Goal: Task Accomplishment & Management: Use online tool/utility

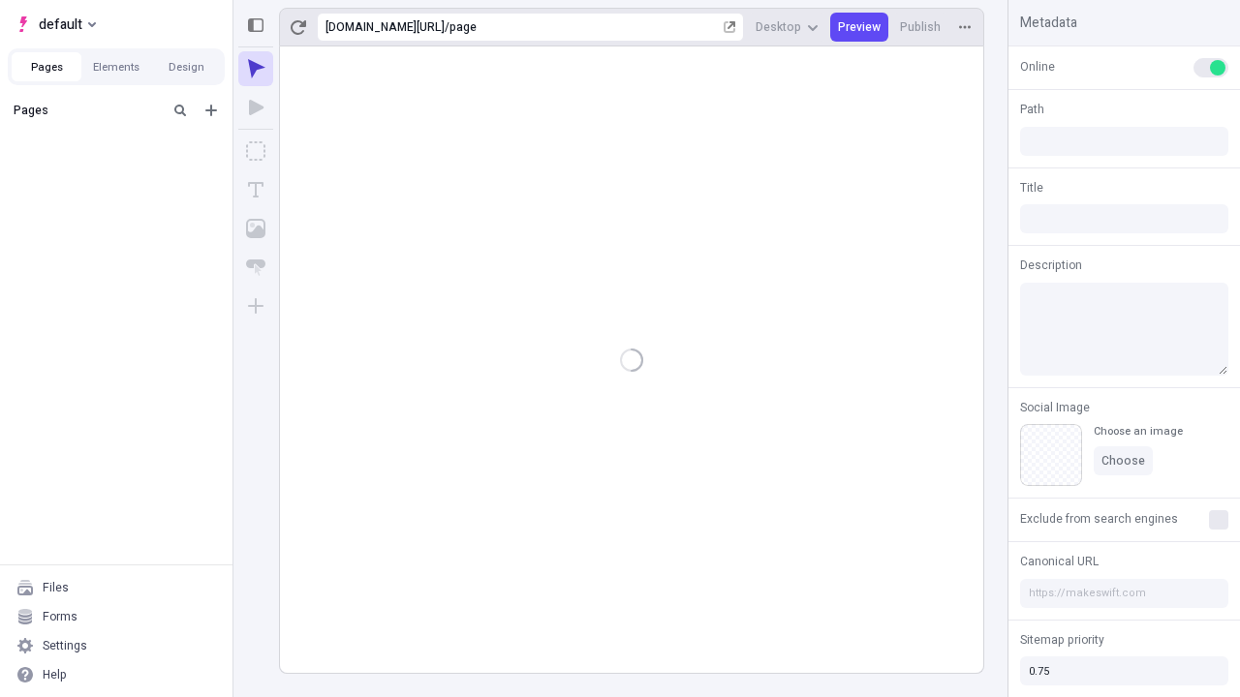
type input "/page"
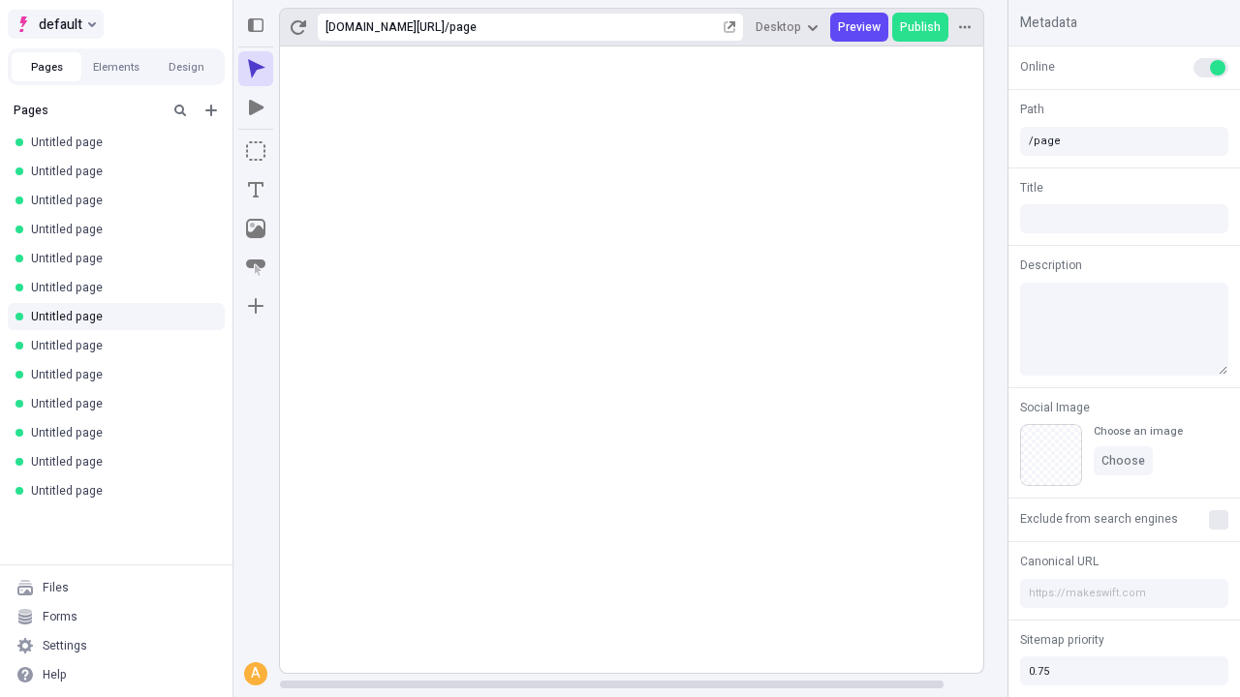
click at [54, 24] on span "default" at bounding box center [61, 24] width 44 height 23
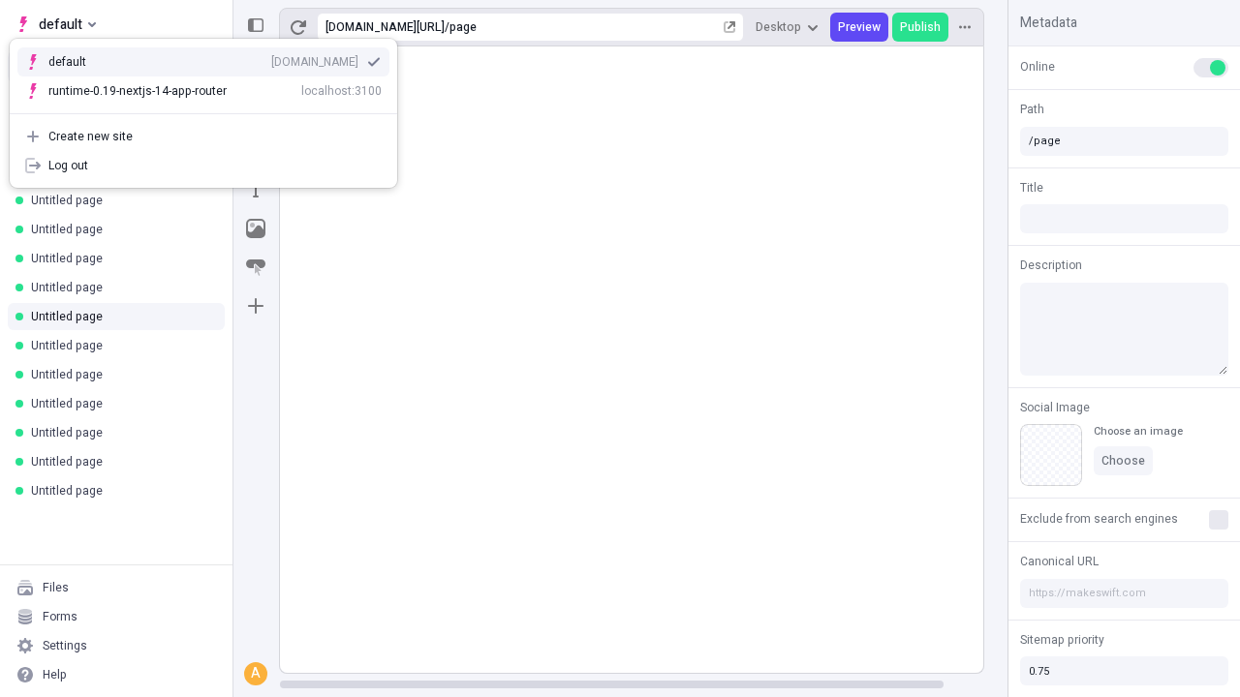
click at [271, 58] on div "qee9k4dy7d.staging.makeswift.site" at bounding box center [314, 61] width 87 height 15
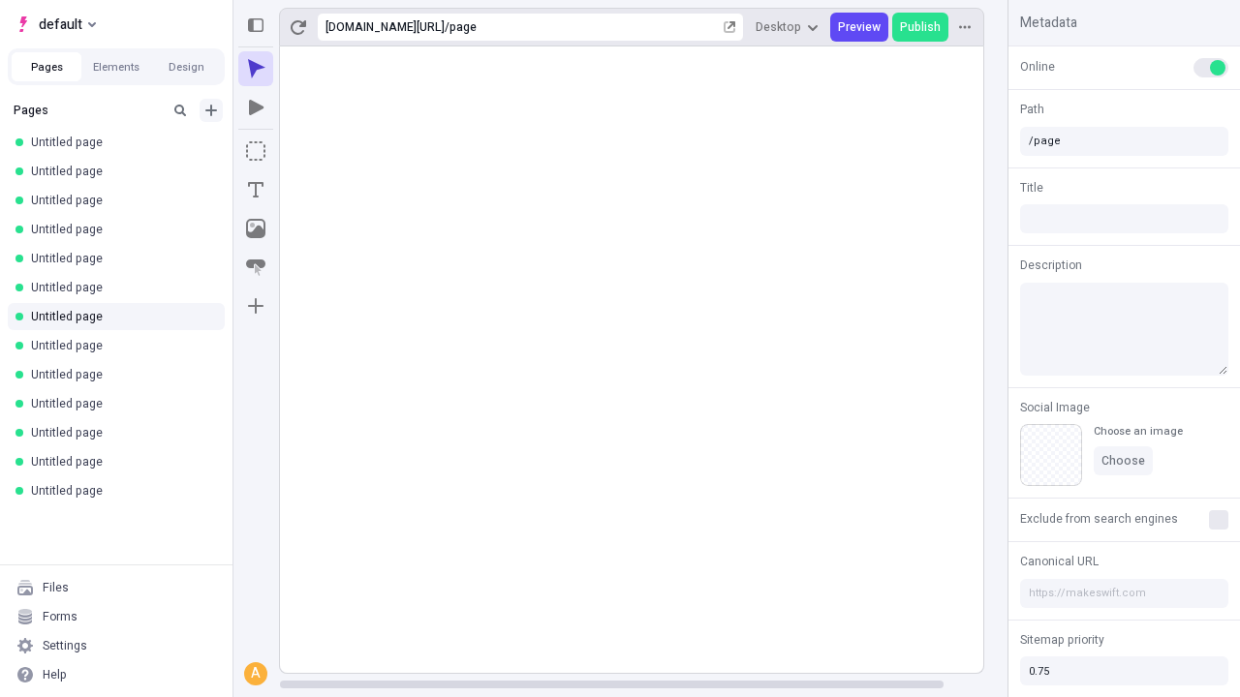
click at [211, 110] on icon "Add new" at bounding box center [211, 111] width 12 height 12
click at [314, 150] on span "Blank page" at bounding box center [325, 149] width 120 height 15
click at [256, 151] on icon "Box" at bounding box center [255, 150] width 19 height 19
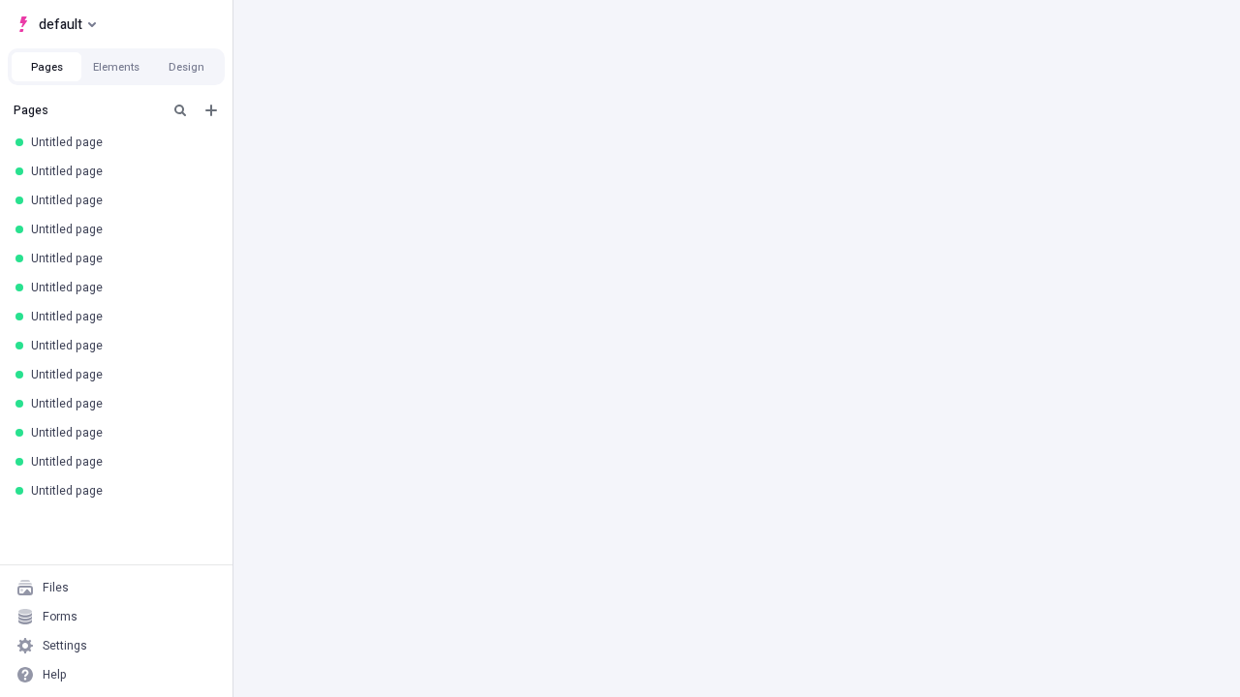
click at [651, 85] on div "default Pages Elements Design Pages Untitled page Untitled page Untitled page U…" at bounding box center [620, 348] width 1240 height 697
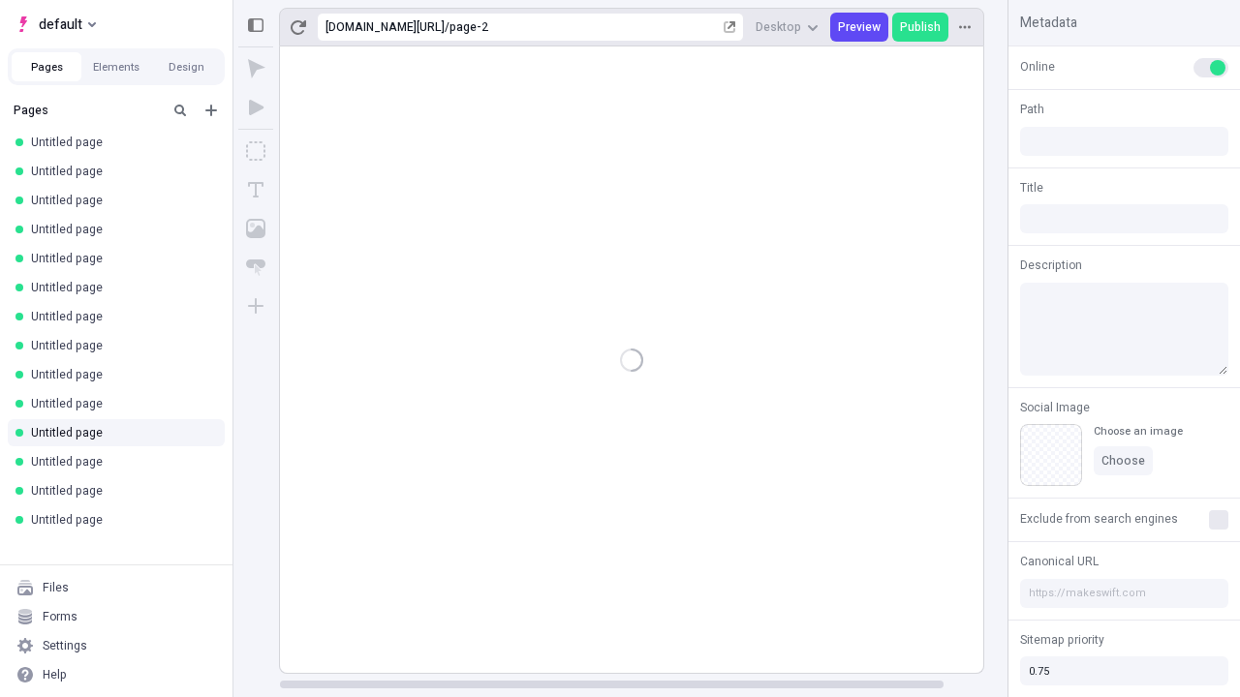
type input "/page-2"
